Goal: Information Seeking & Learning: Learn about a topic

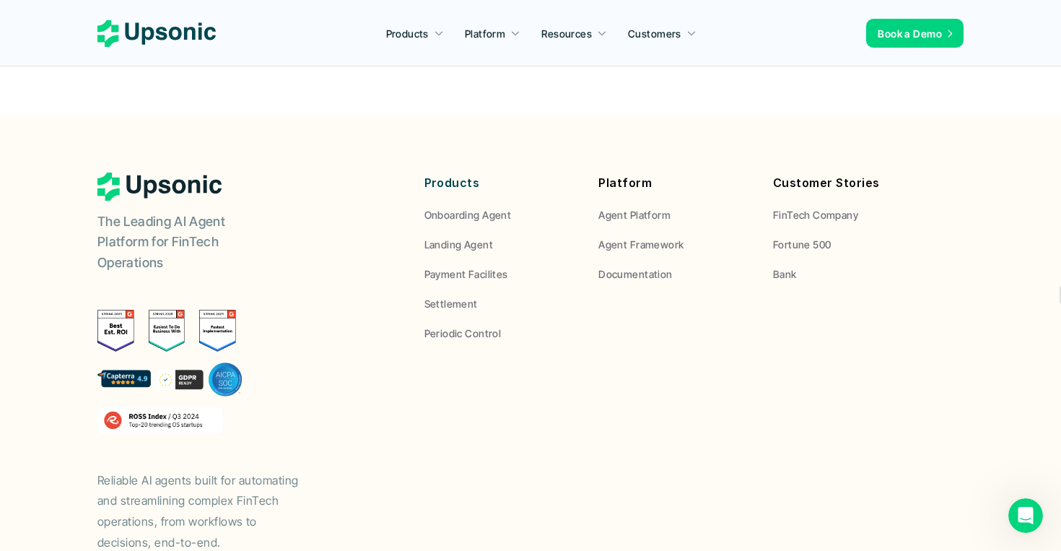
scroll to position [5471, 0]
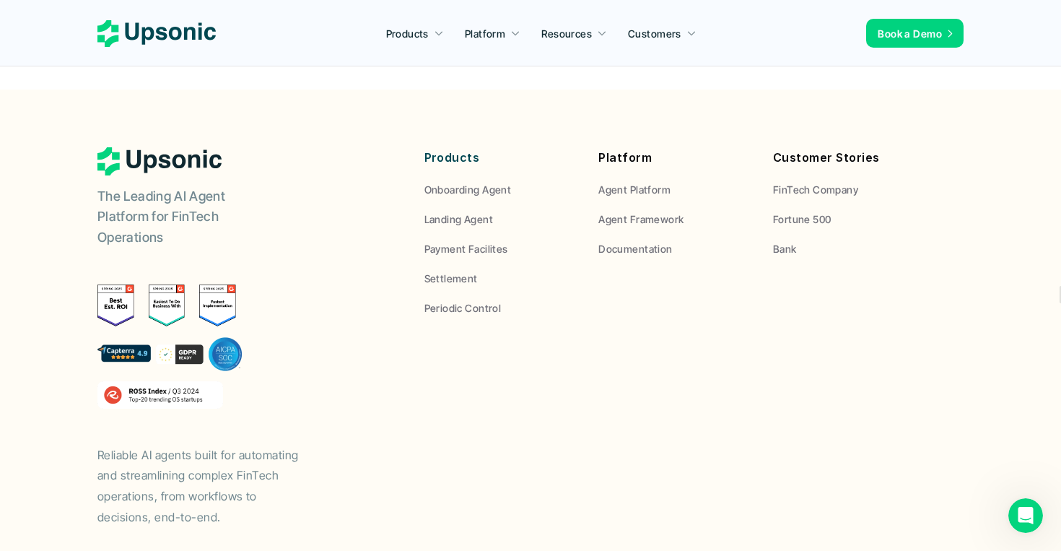
drag, startPoint x: 95, startPoint y: 369, endPoint x: 183, endPoint y: 440, distance: 112.9
click at [183, 440] on footer "The Leading AI Agent Platform for FinTech Operations Reliable AI agents built f…" at bounding box center [530, 362] width 1061 height 545
click at [199, 445] on p "Reliable AI agents built for automating and streamlining complex FinTech operat…" at bounding box center [205, 486] width 217 height 83
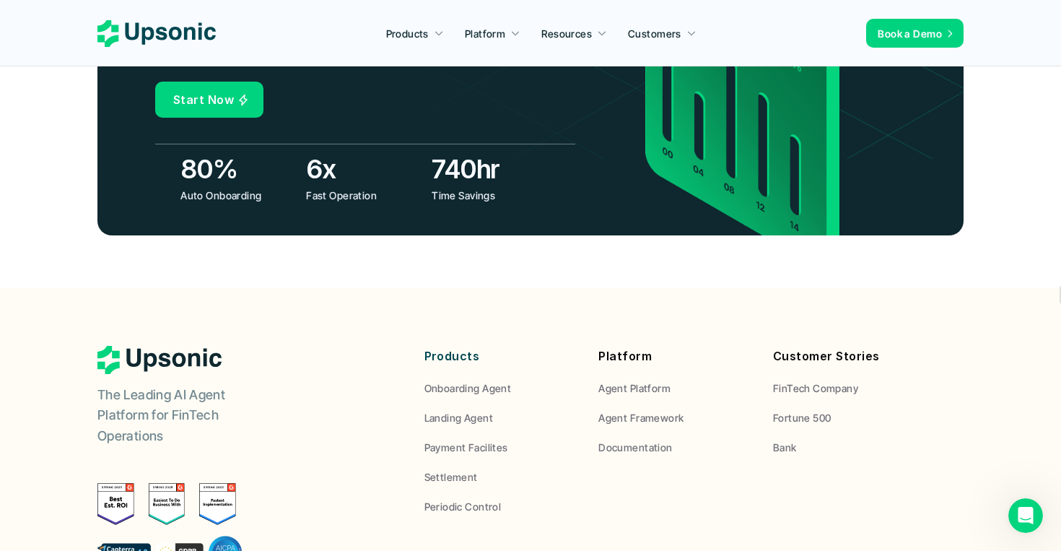
scroll to position [5229, 0]
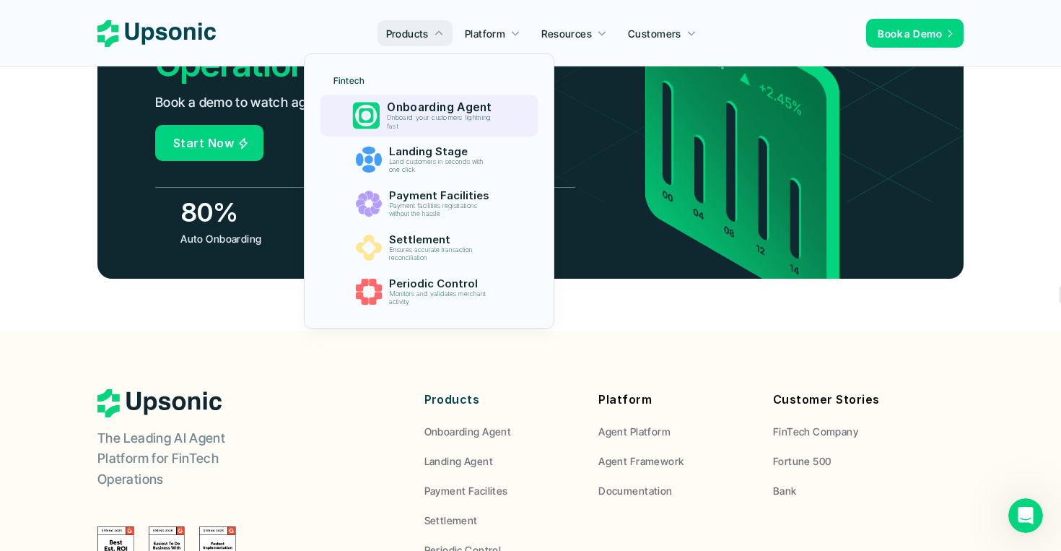
click at [420, 126] on p "Onboard your customers lightning fast" at bounding box center [442, 122] width 110 height 17
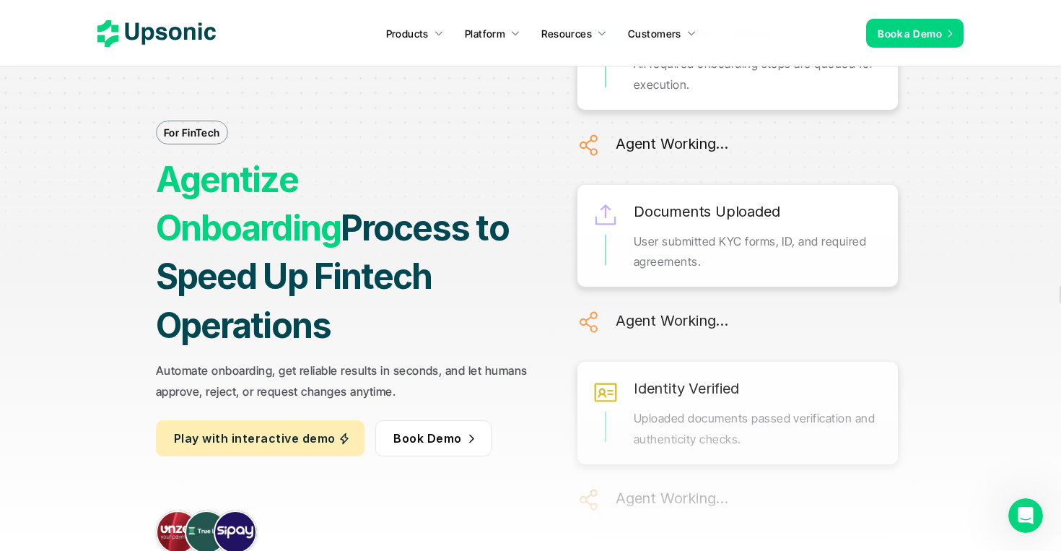
click at [152, 39] on icon at bounding box center [156, 33] width 118 height 27
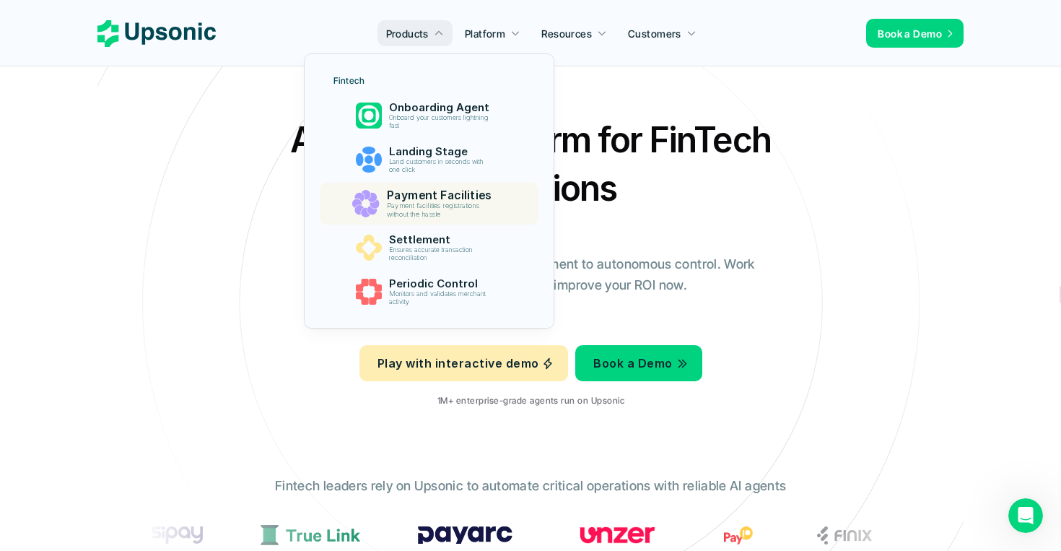
click at [407, 202] on p "Payment facilities registrations without the hassle" at bounding box center [441, 210] width 110 height 17
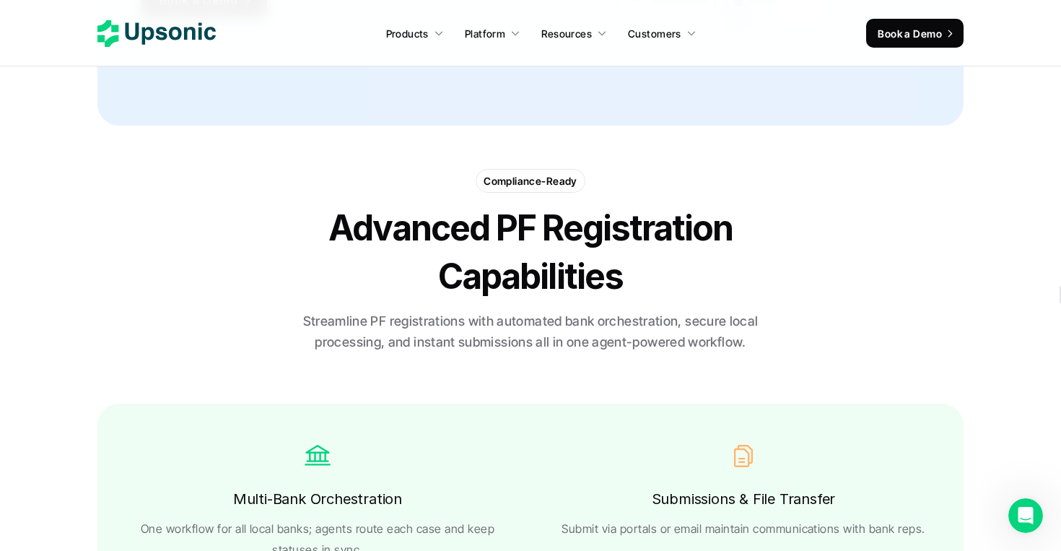
scroll to position [2269, 0]
